Goal: Use online tool/utility: Utilize a website feature to perform a specific function

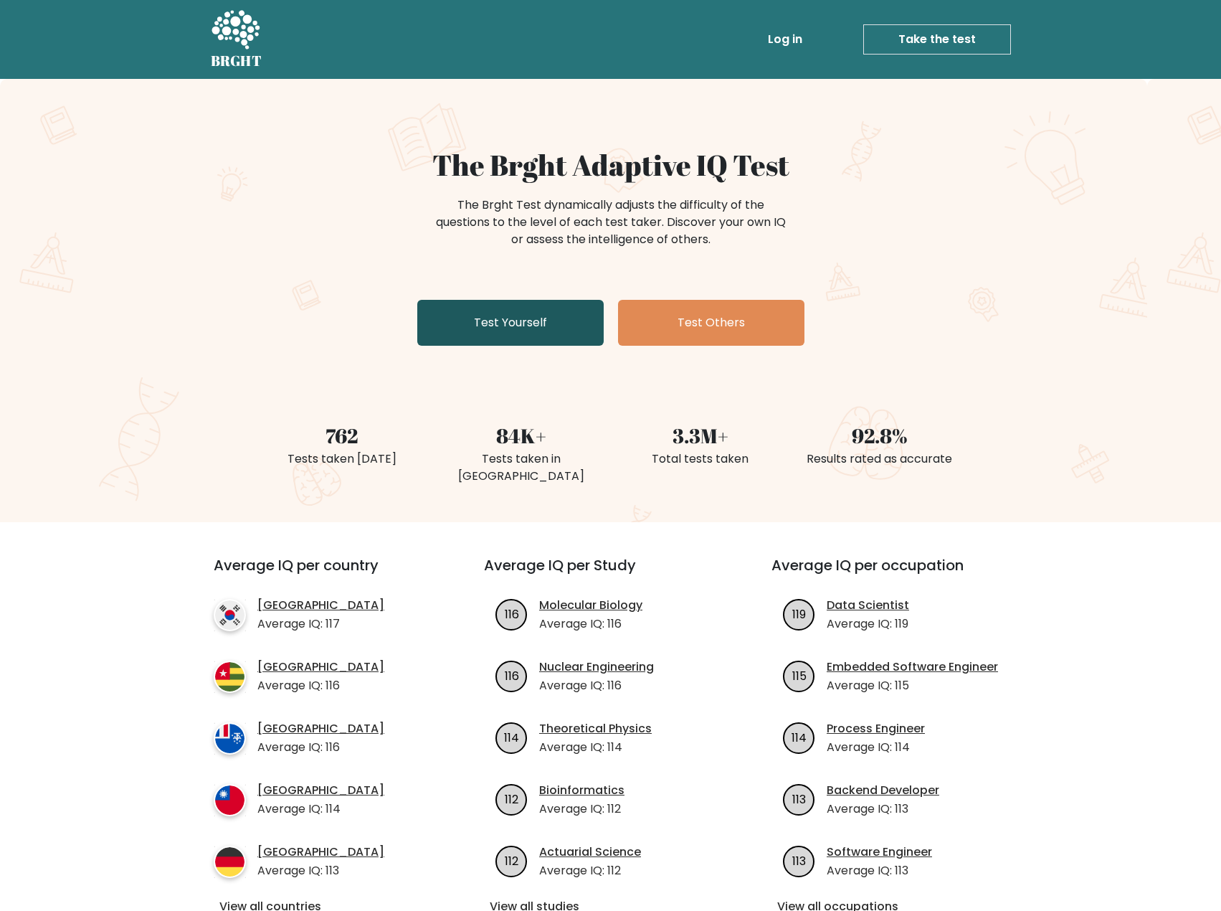
click at [500, 315] on link "Test Yourself" at bounding box center [510, 323] width 186 height 46
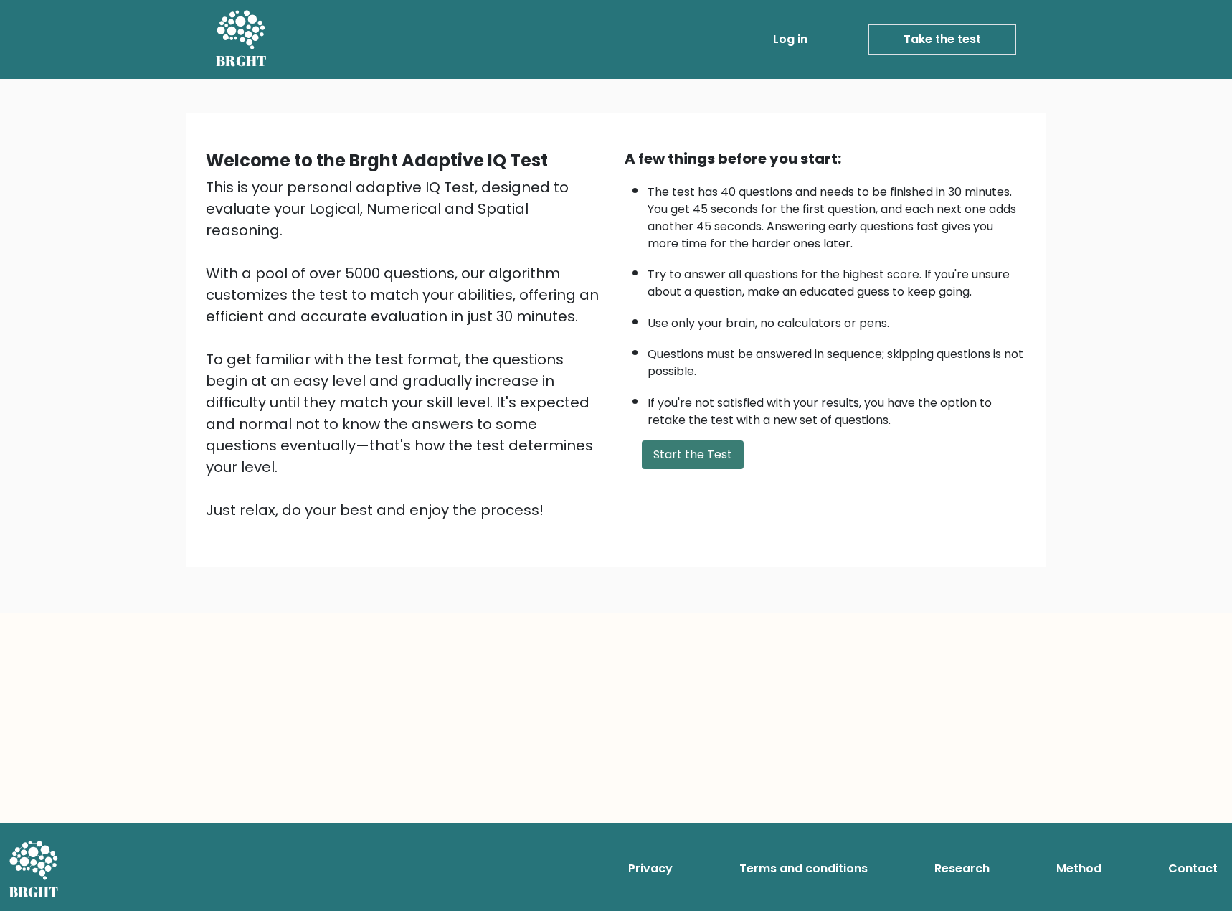
click at [662, 456] on button "Start the Test" at bounding box center [693, 454] width 102 height 29
